Goal: Task Accomplishment & Management: Use online tool/utility

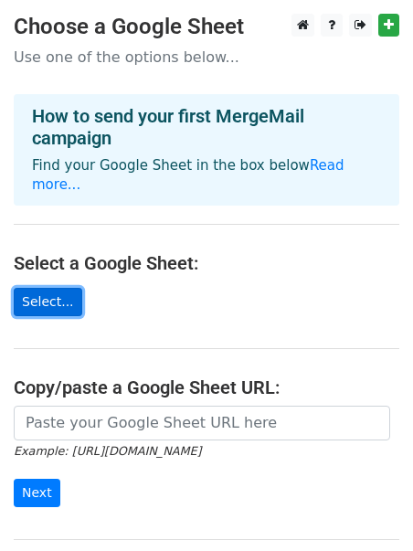
click at [67, 288] on link "Select..." at bounding box center [48, 302] width 69 height 28
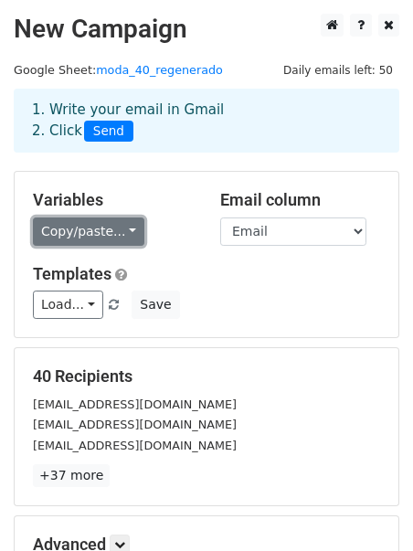
click at [114, 237] on link "Copy/paste..." at bounding box center [89, 232] width 112 height 28
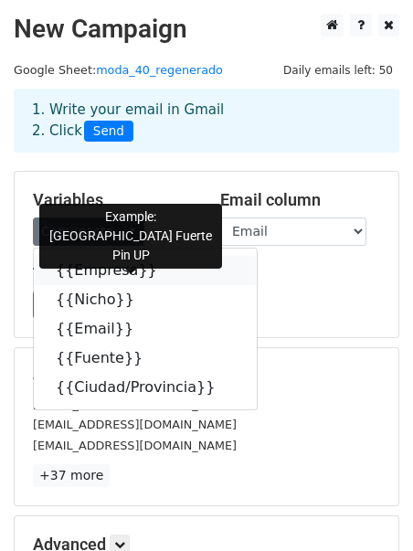
click at [110, 279] on link "{{Empresa}}" at bounding box center [145, 270] width 223 height 29
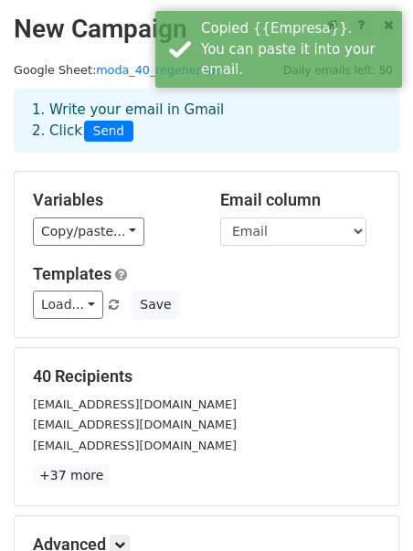
click at [253, 246] on div "Email column Empresa Nicho Email Fuente Ciudad/Provincia" at bounding box center [300, 218] width 187 height 56
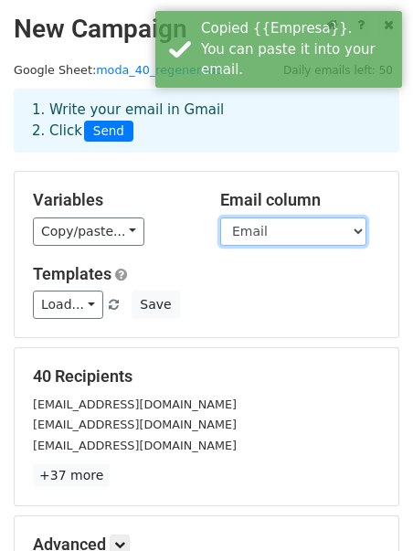
click at [253, 237] on select "Empresa Nicho Email Fuente Ciudad/Provincia" at bounding box center [293, 232] width 146 height 28
click at [220, 218] on select "Empresa Nicho Email Fuente Ciudad/Provincia" at bounding box center [293, 232] width 146 height 28
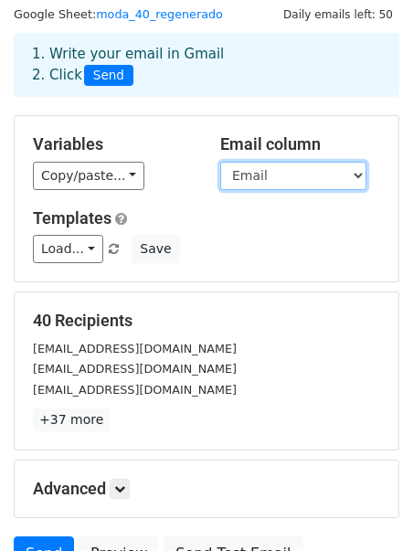
scroll to position [59, 0]
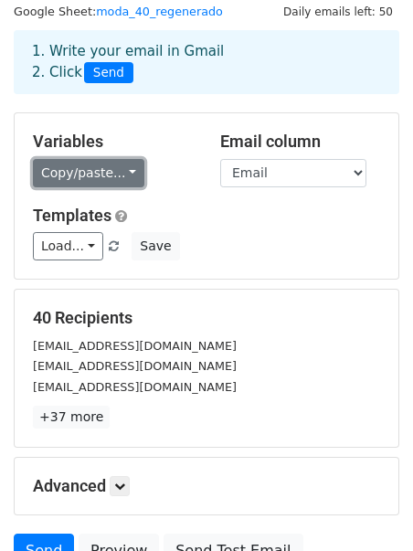
click at [125, 175] on link "Copy/paste..." at bounding box center [89, 173] width 112 height 28
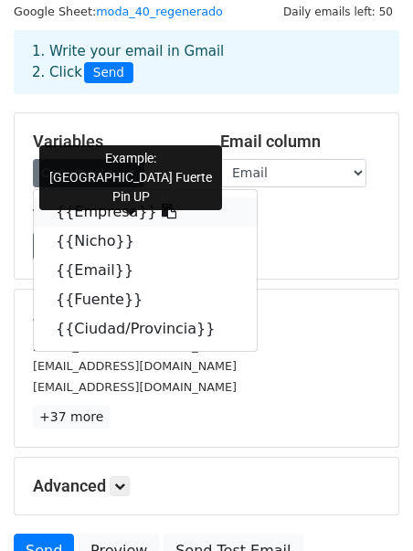
click at [119, 218] on link "{{Empresa}}" at bounding box center [145, 211] width 223 height 29
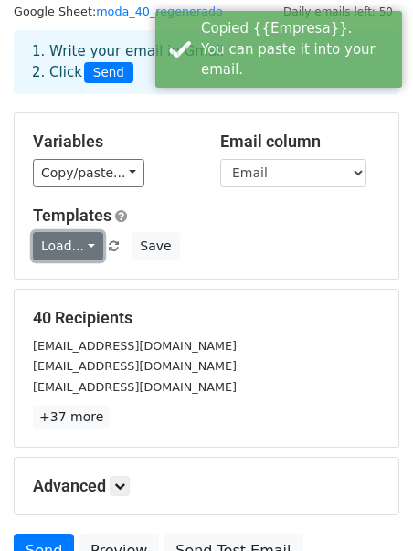
click at [93, 252] on link "Load..." at bounding box center [68, 246] width 70 height 28
click at [93, 251] on link "Load..." at bounding box center [68, 246] width 70 height 28
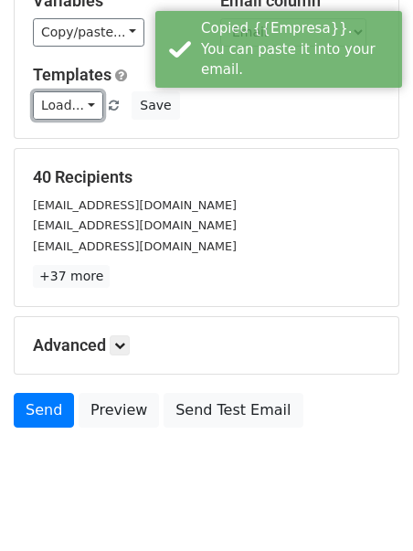
scroll to position [231, 0]
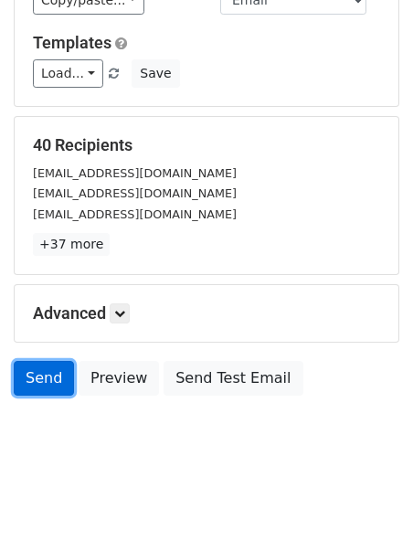
click at [46, 377] on link "Send" at bounding box center [44, 378] width 60 height 35
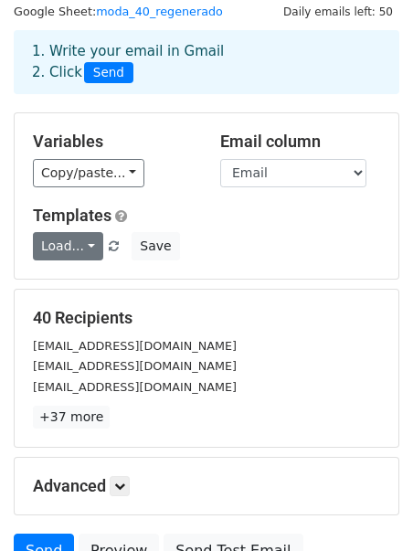
scroll to position [42, 0]
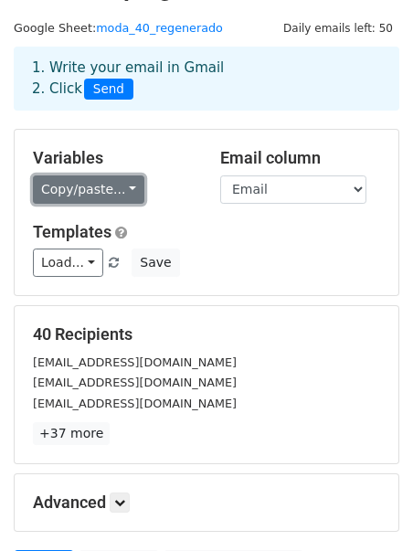
click at [112, 201] on link "Copy/paste..." at bounding box center [89, 190] width 112 height 28
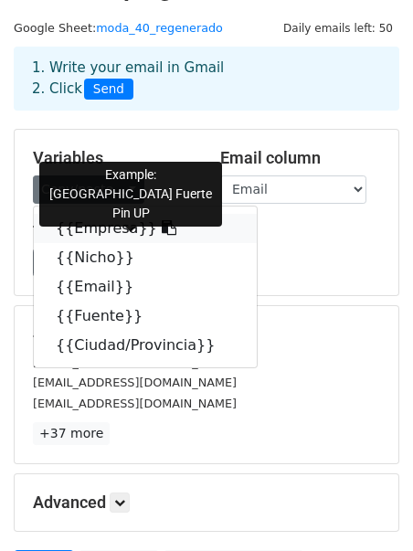
click at [170, 232] on link "{{Empresa}}" at bounding box center [145, 228] width 223 height 29
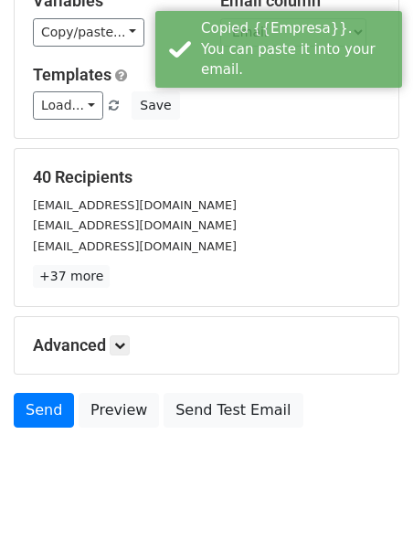
scroll to position [205, 0]
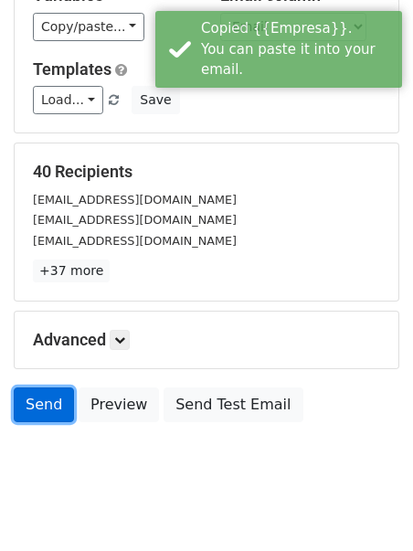
click at [44, 402] on link "Send" at bounding box center [44, 405] width 60 height 35
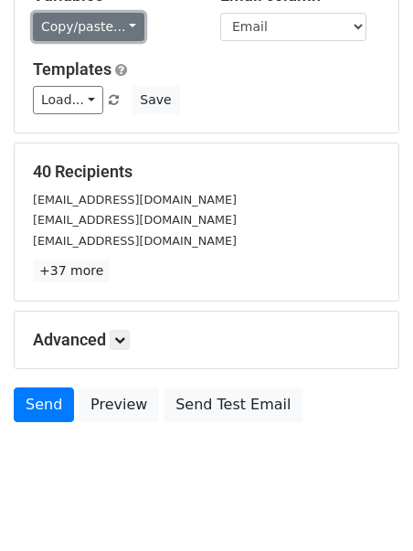
click at [83, 31] on link "Copy/paste..." at bounding box center [89, 27] width 112 height 28
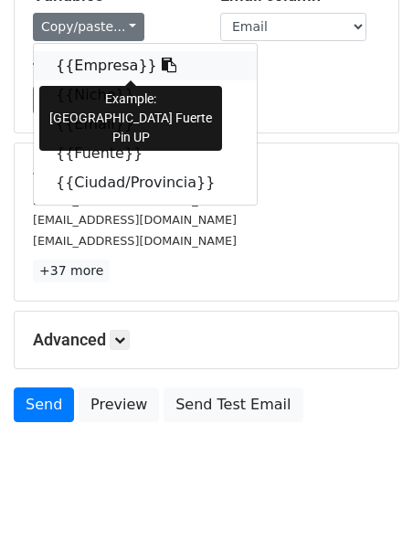
click at [83, 62] on link "{{Empresa}}" at bounding box center [145, 65] width 223 height 29
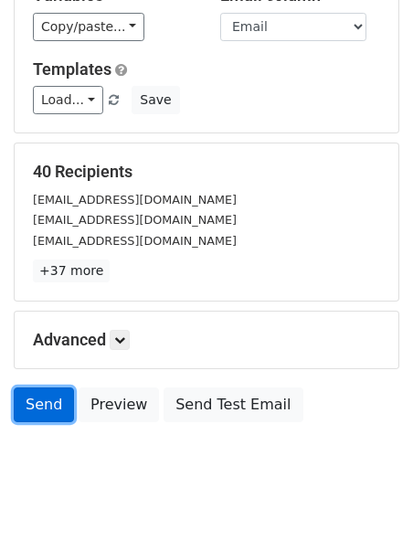
click at [14, 399] on link "Send" at bounding box center [44, 405] width 60 height 35
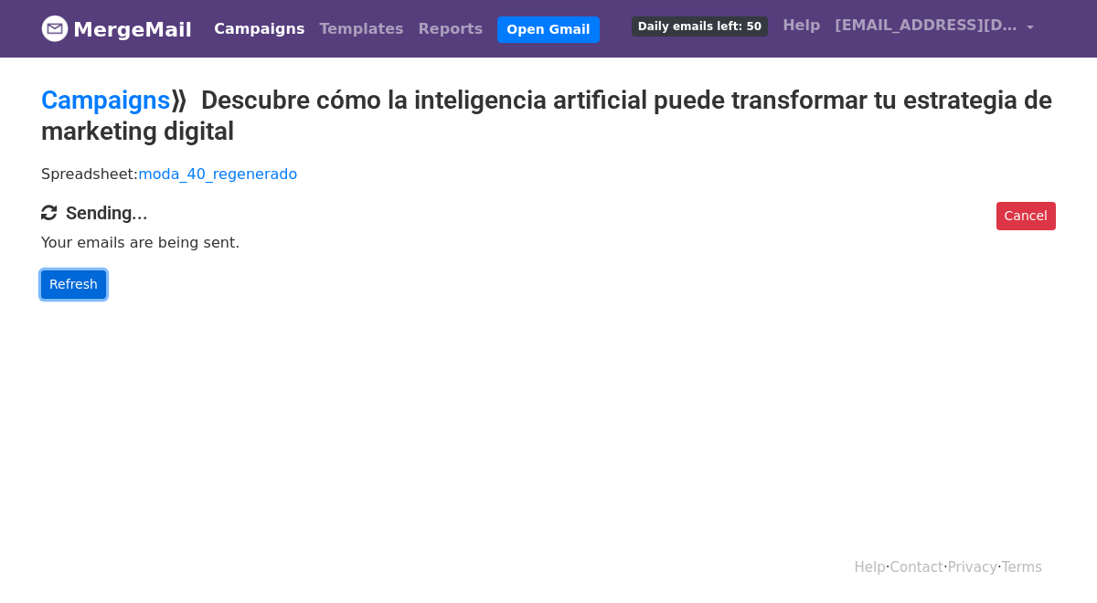
click at [95, 293] on link "Refresh" at bounding box center [73, 285] width 65 height 28
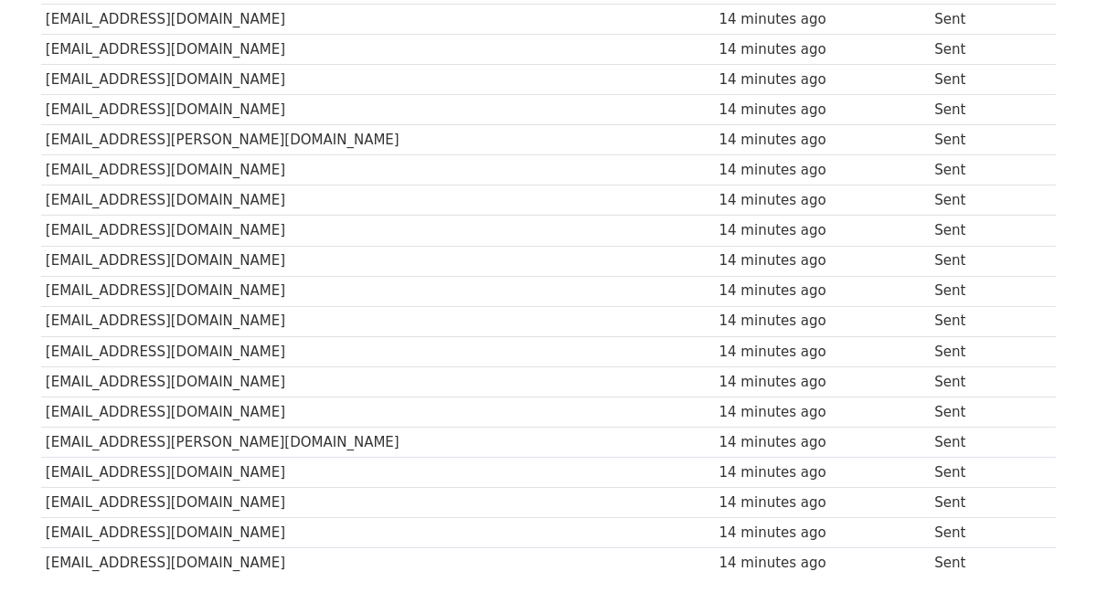
scroll to position [1104, 0]
